Goal: Task Accomplishment & Management: Use online tool/utility

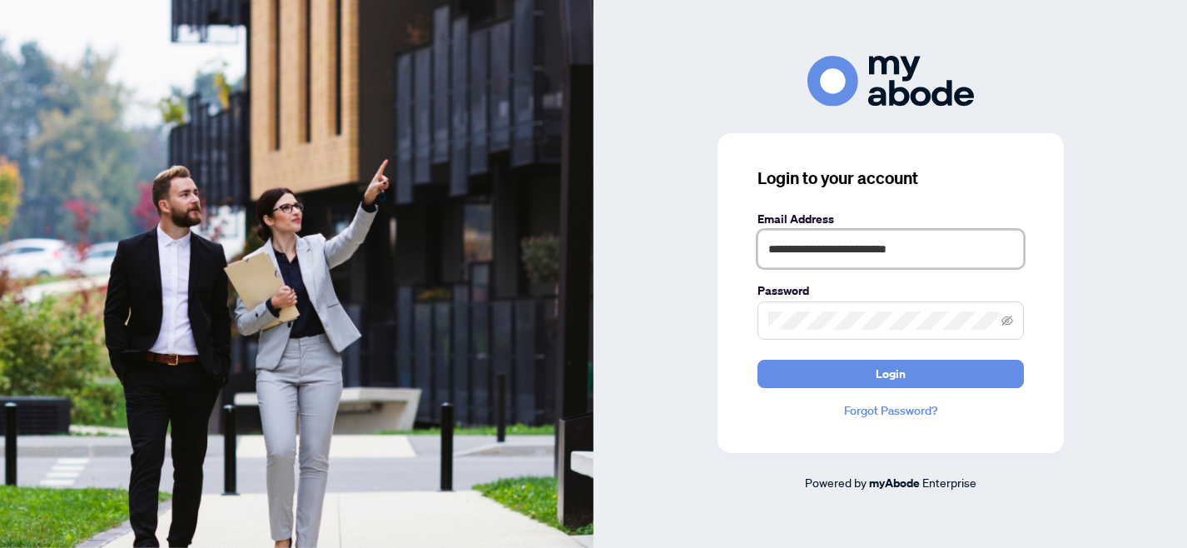
drag, startPoint x: 931, startPoint y: 247, endPoint x: 769, endPoint y: 253, distance: 162.5
click at [769, 253] on input "**********" at bounding box center [891, 249] width 266 height 38
type input "**********"
click at [1007, 325] on icon "eye-invisible" at bounding box center [1008, 321] width 12 height 12
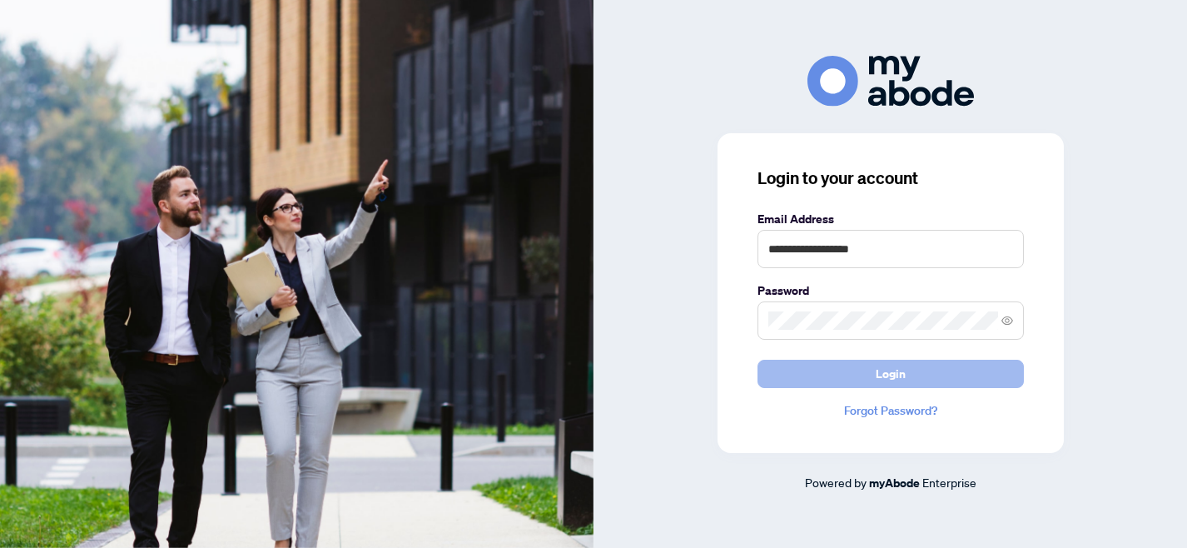
click at [887, 380] on span "Login" at bounding box center [891, 374] width 30 height 27
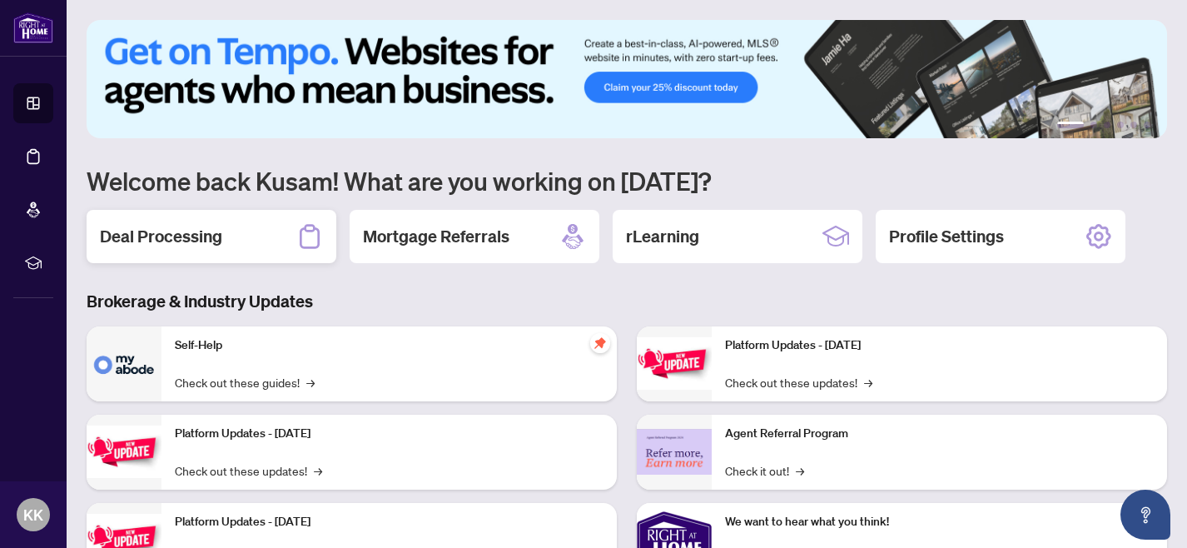
click at [224, 236] on div "Deal Processing" at bounding box center [212, 236] width 250 height 53
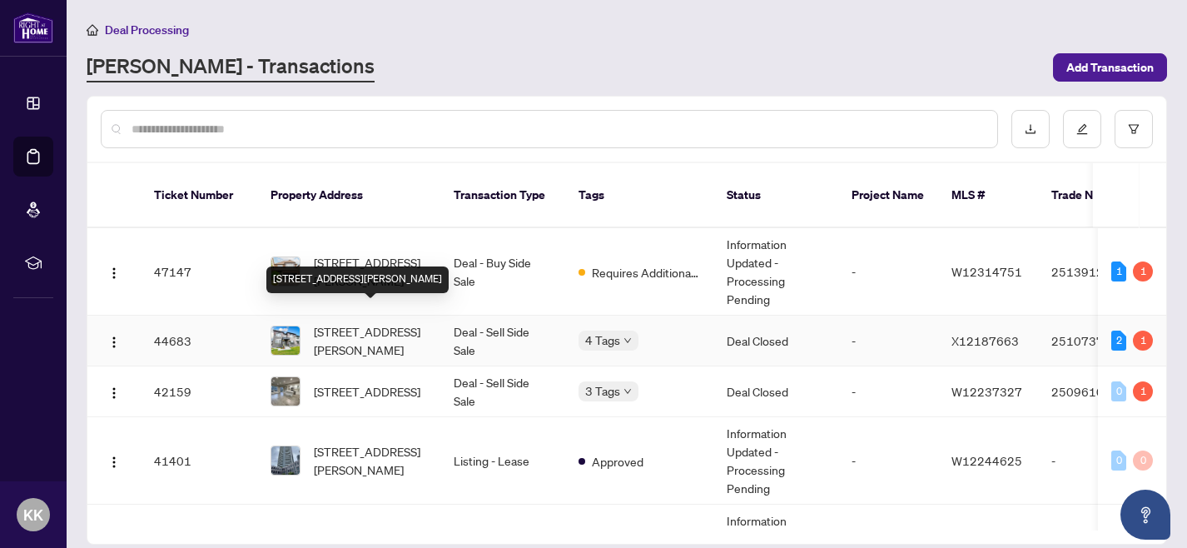
click at [345, 322] on span "[STREET_ADDRESS][PERSON_NAME]" at bounding box center [370, 340] width 113 height 37
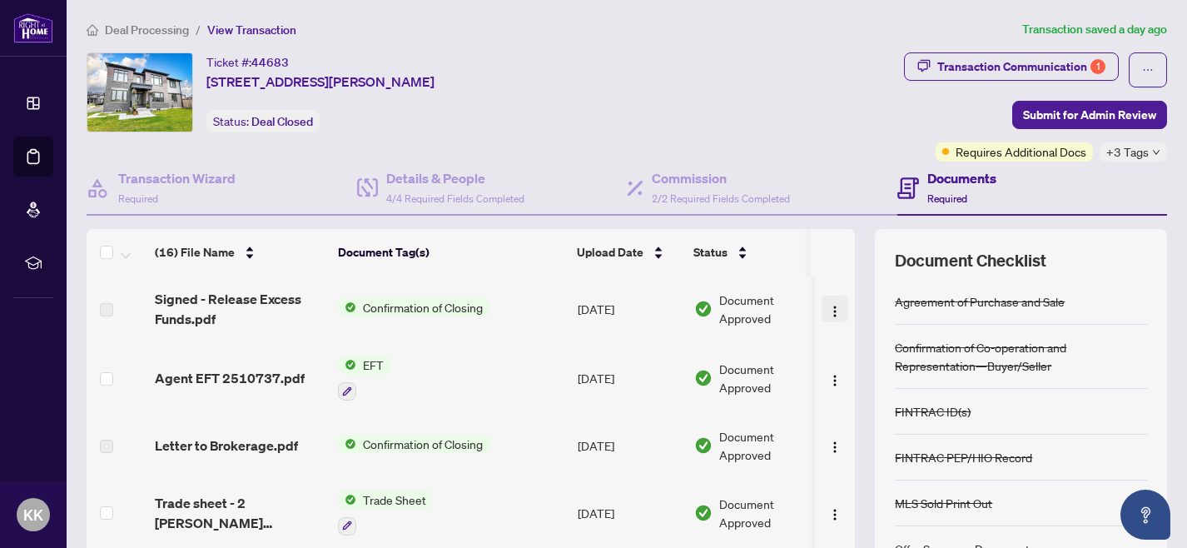
click at [828, 301] on span "button" at bounding box center [834, 309] width 13 height 18
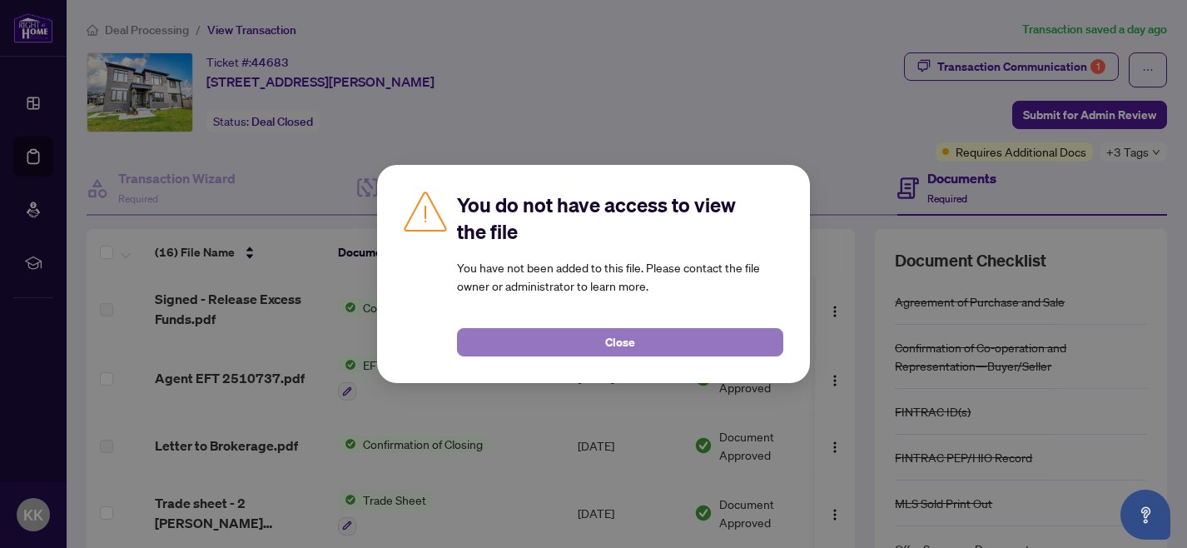
click at [607, 343] on span "Close" at bounding box center [620, 342] width 30 height 27
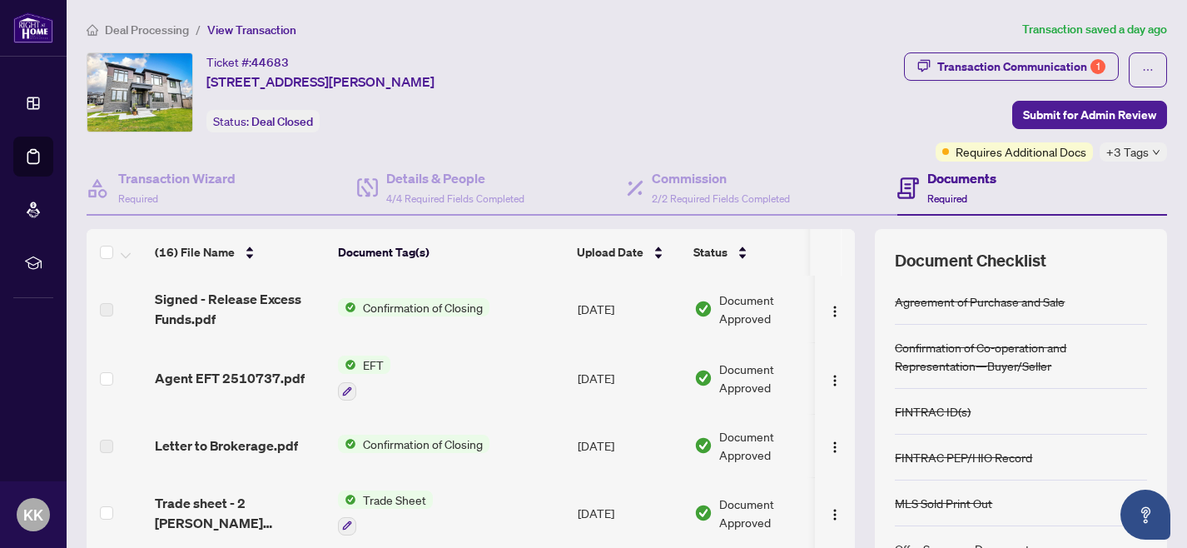
click at [364, 362] on span "EFT" at bounding box center [373, 365] width 34 height 18
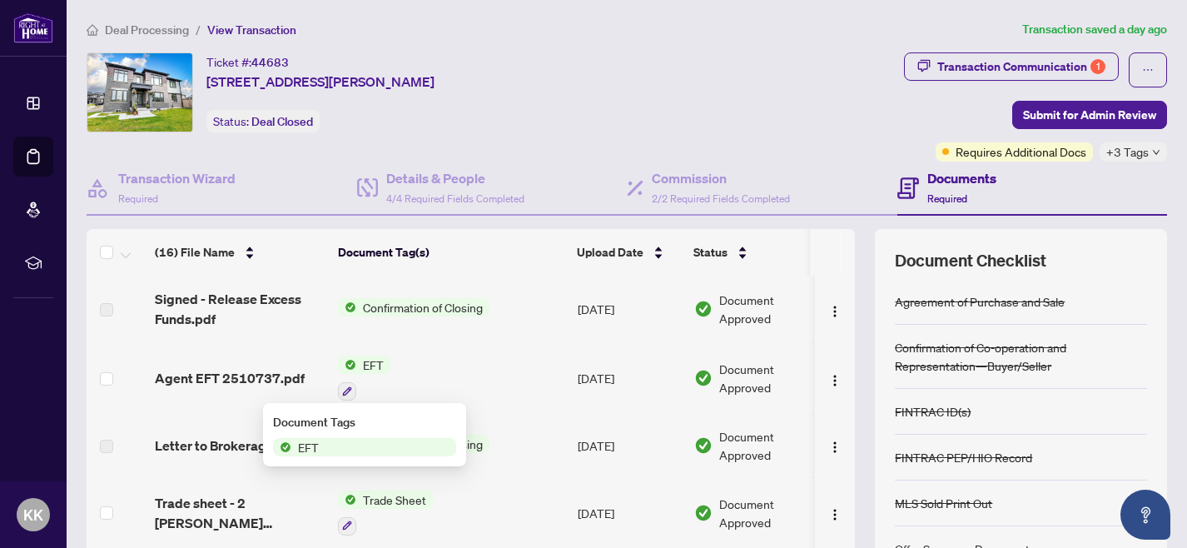
click at [315, 445] on span "EFT" at bounding box center [308, 447] width 34 height 18
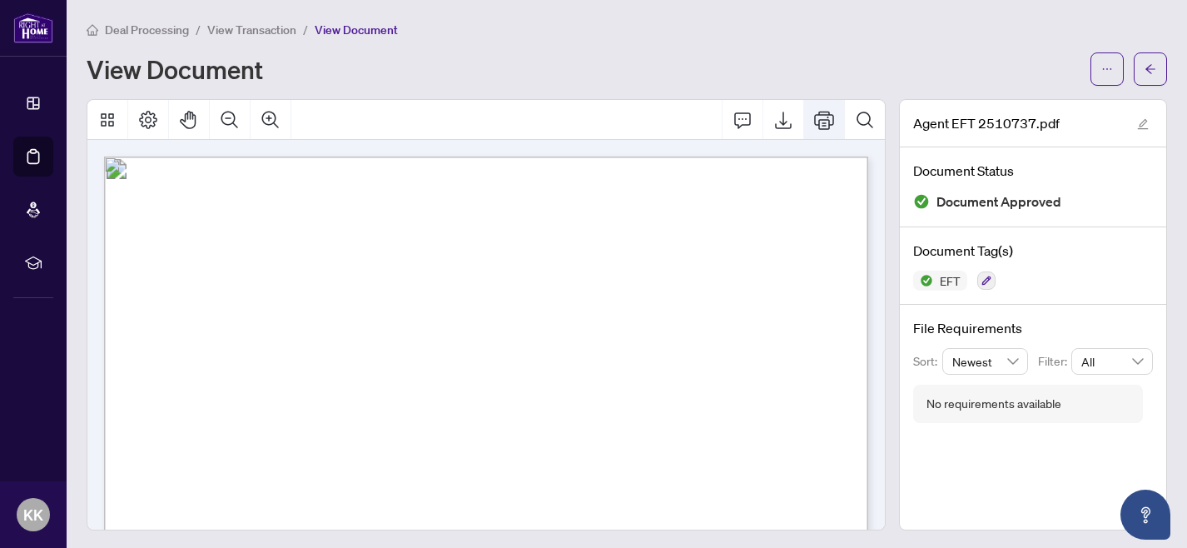
click at [828, 122] on icon "Print" at bounding box center [824, 120] width 20 height 20
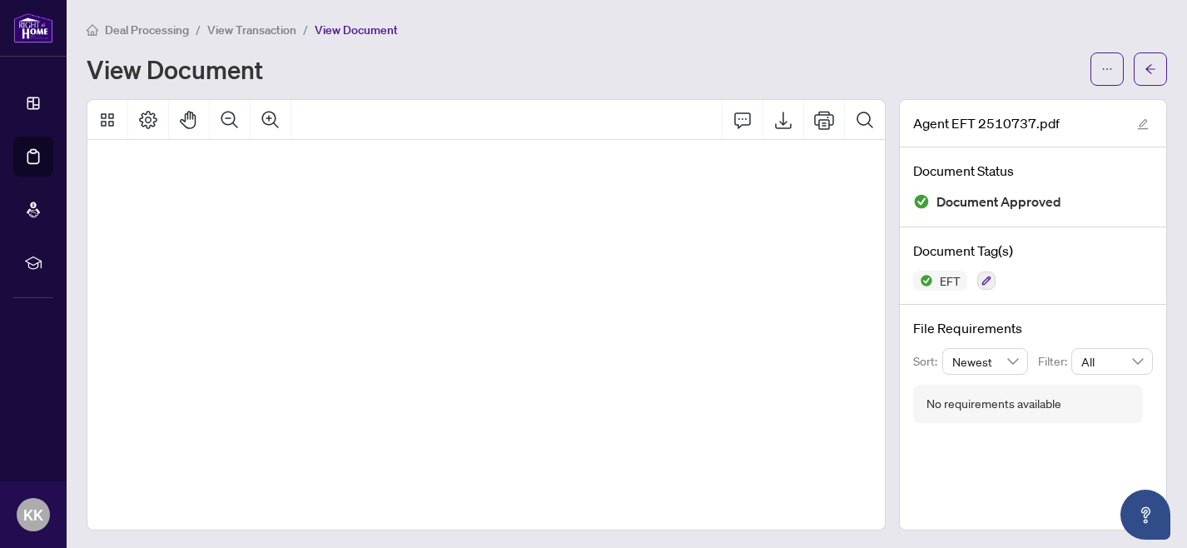
scroll to position [252, 958]
drag, startPoint x: 678, startPoint y: 251, endPoint x: 360, endPoint y: 246, distance: 318.1
drag, startPoint x: 721, startPoint y: 321, endPoint x: 440, endPoint y: 316, distance: 280.6
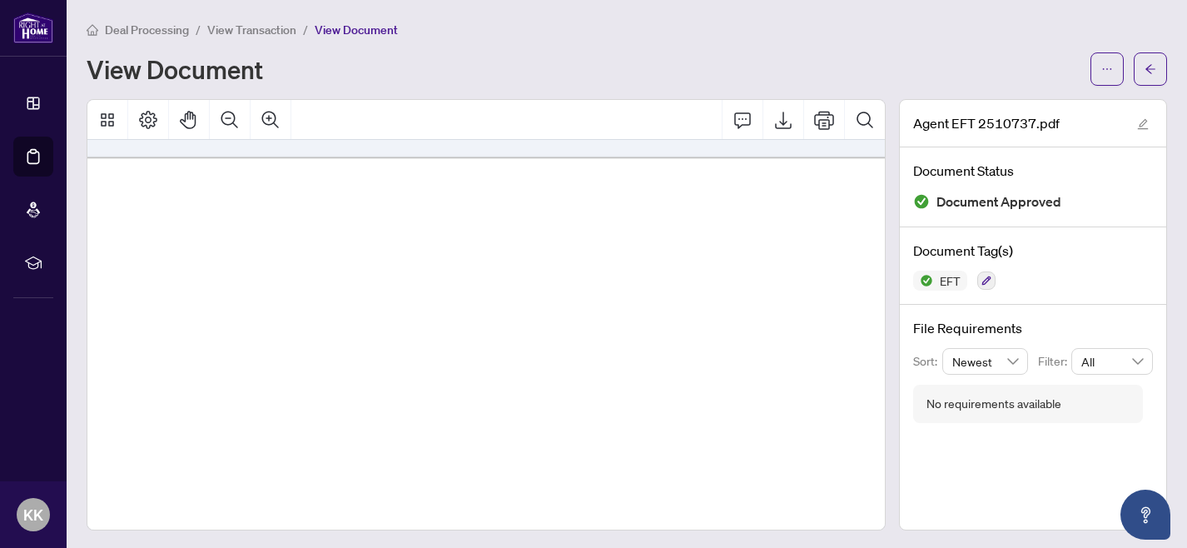
scroll to position [0, 62]
